Goal: Transaction & Acquisition: Purchase product/service

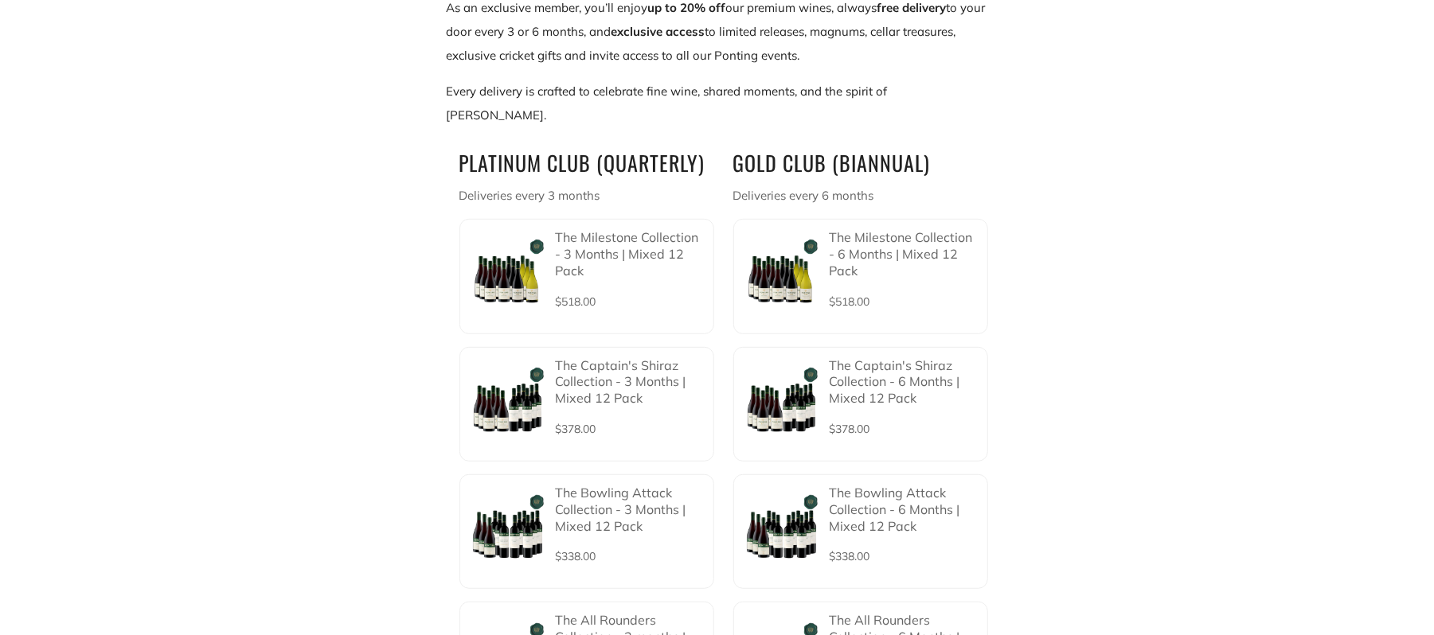
scroll to position [469, 0]
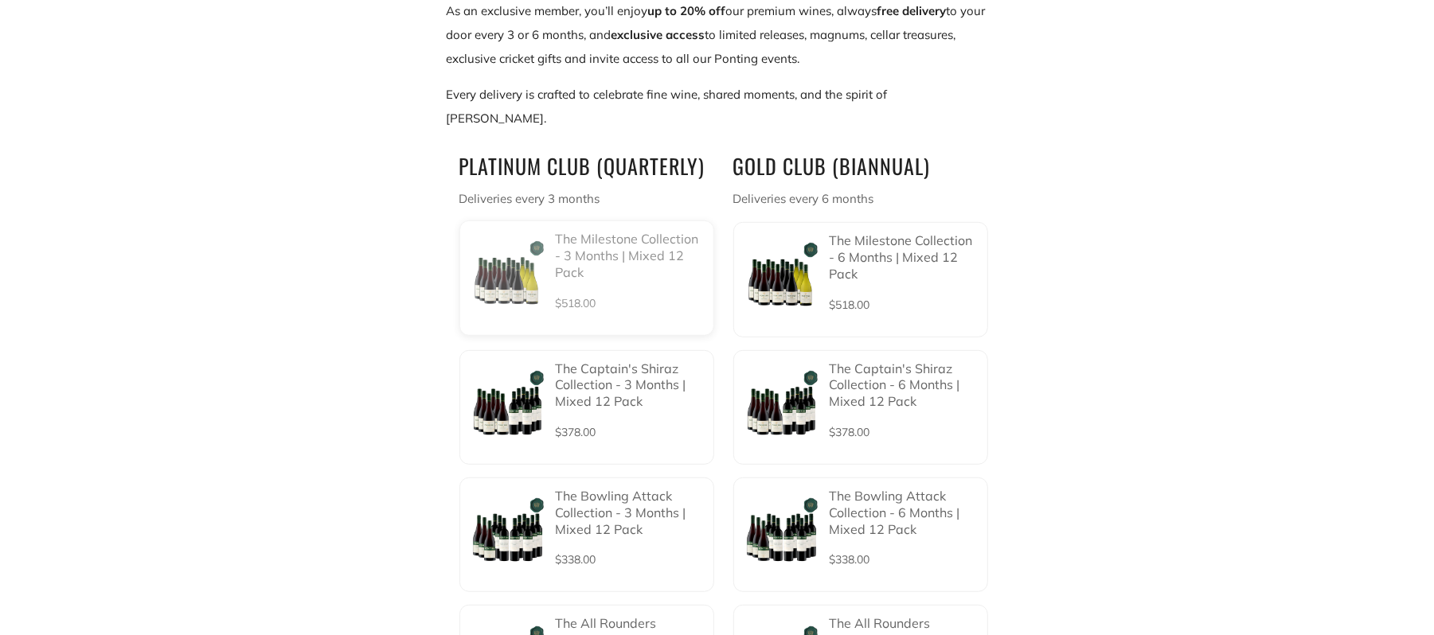
click at [590, 234] on p "The Milestone Collection - 3 Months | Mixed 12 Pack" at bounding box center [630, 255] width 148 height 49
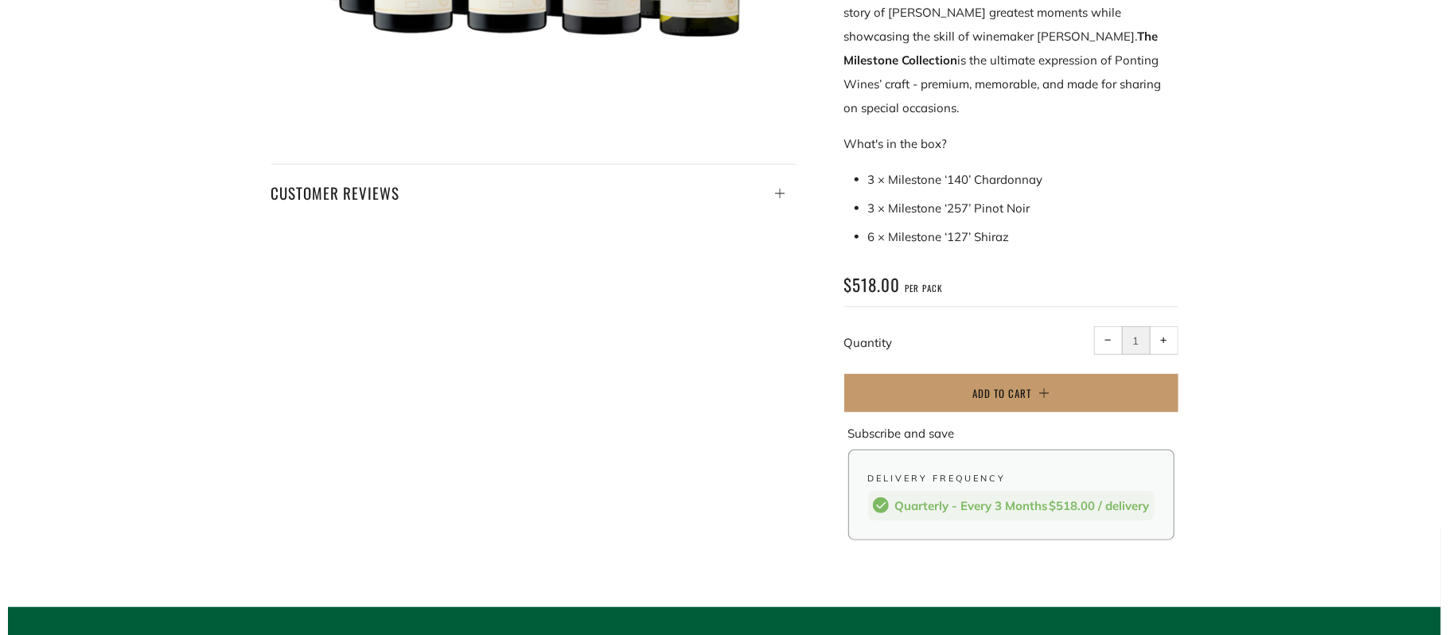
scroll to position [696, 0]
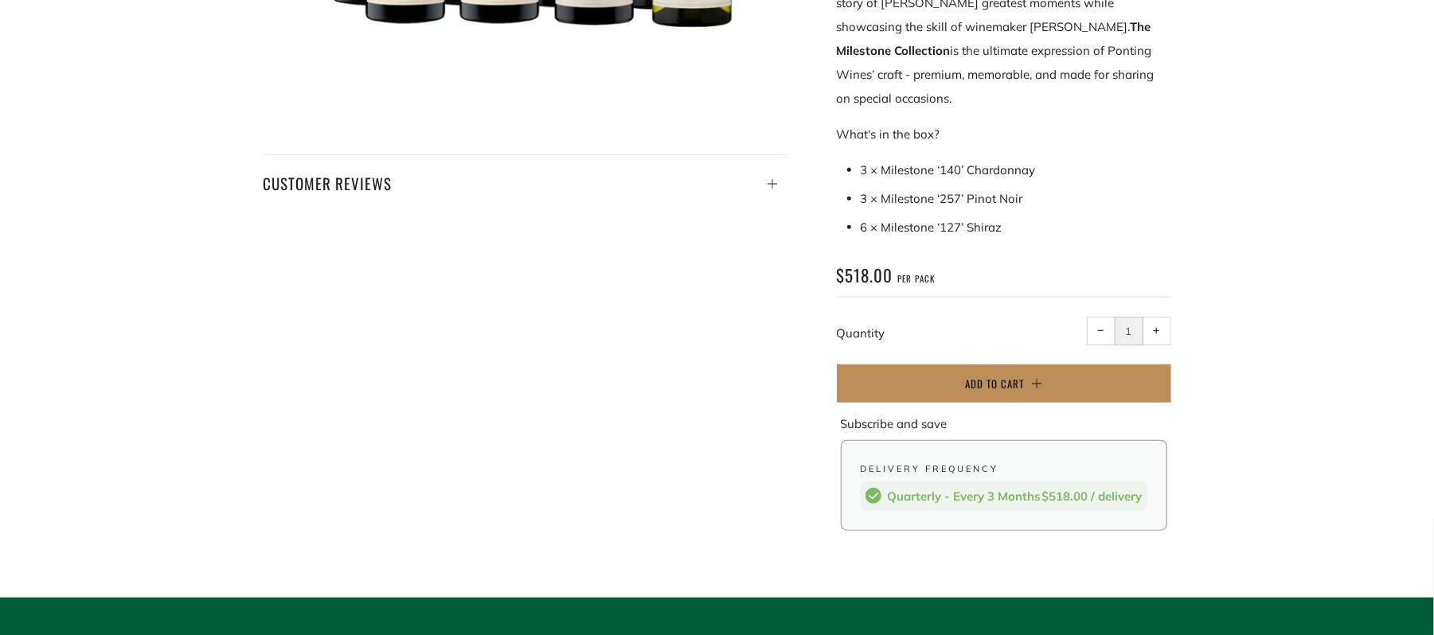
click at [978, 376] on span "Add to Cart" at bounding box center [994, 384] width 59 height 16
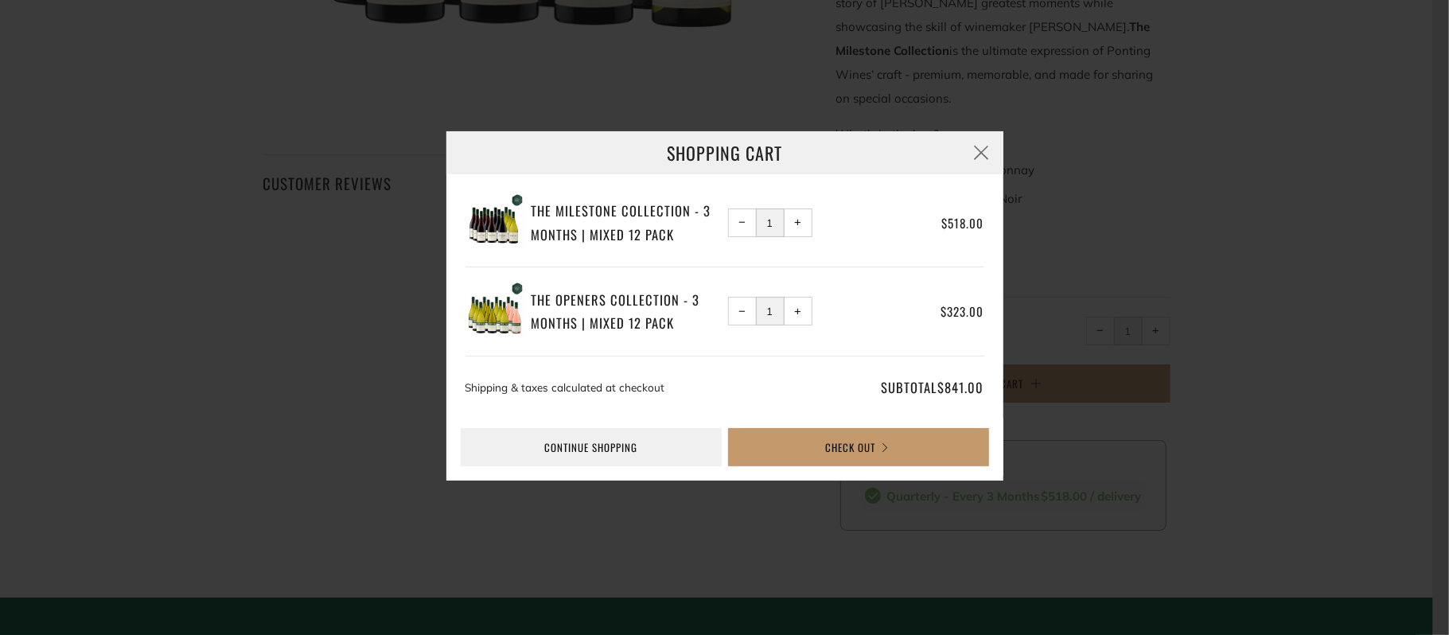
click at [735, 315] on button "− Reduce item quantity by one" at bounding box center [742, 311] width 29 height 29
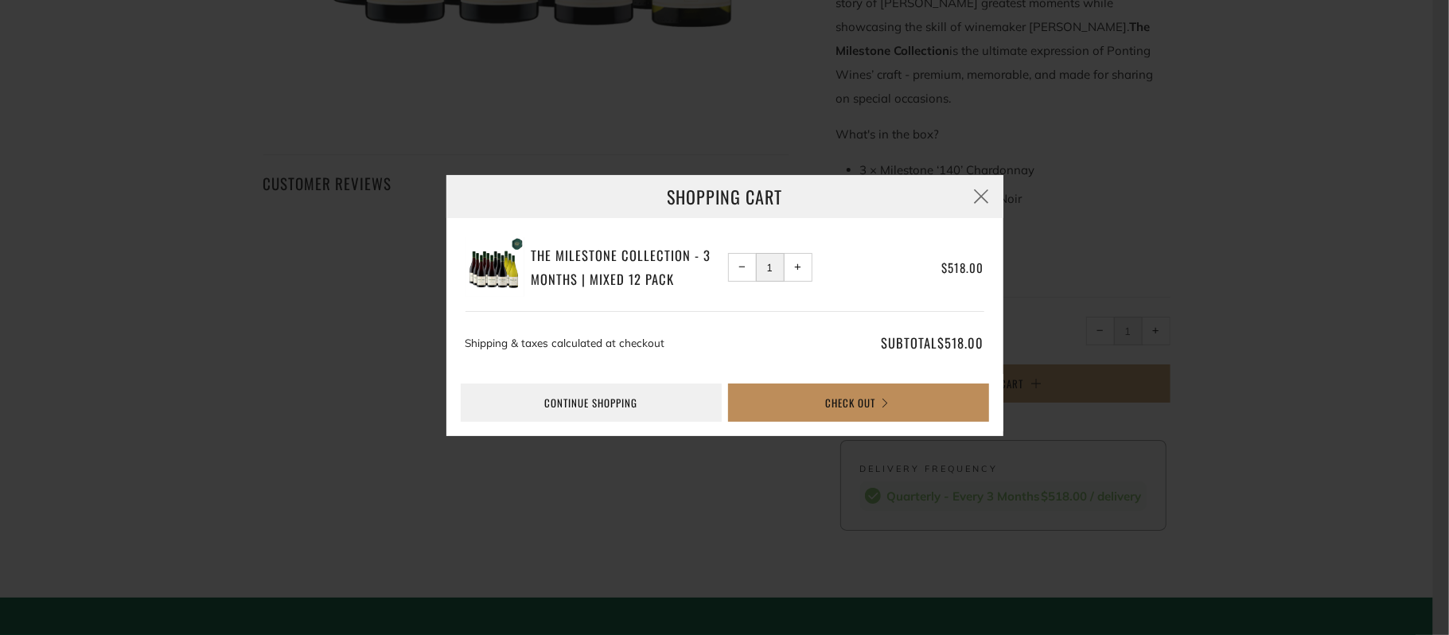
click at [780, 404] on button "Check Out" at bounding box center [858, 403] width 261 height 38
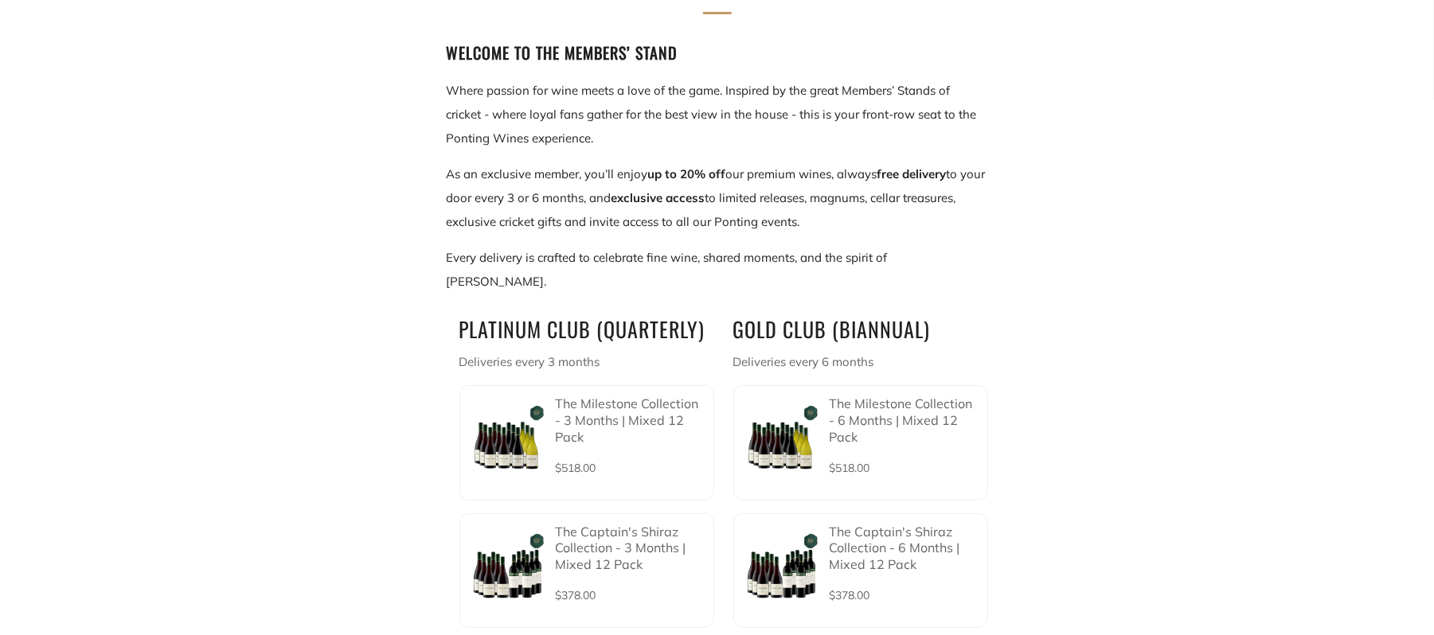
scroll to position [300, 0]
